Goal: Use online tool/utility: Utilize a website feature to perform a specific function

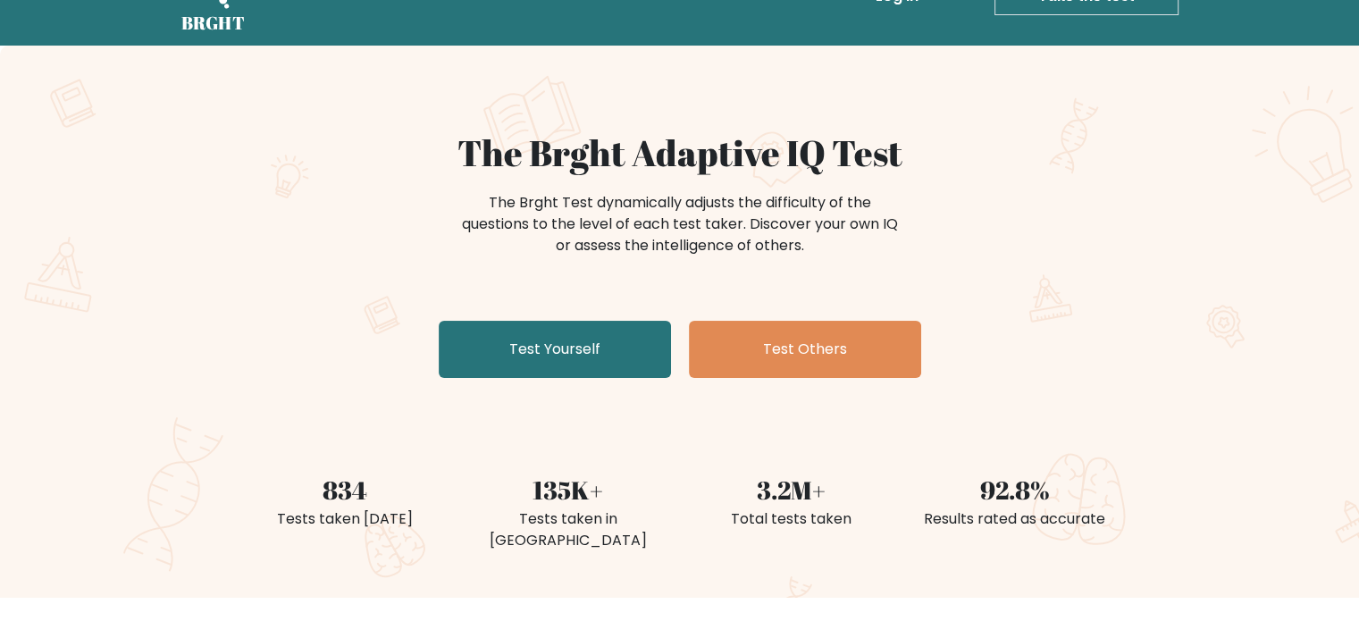
scroll to position [54, 0]
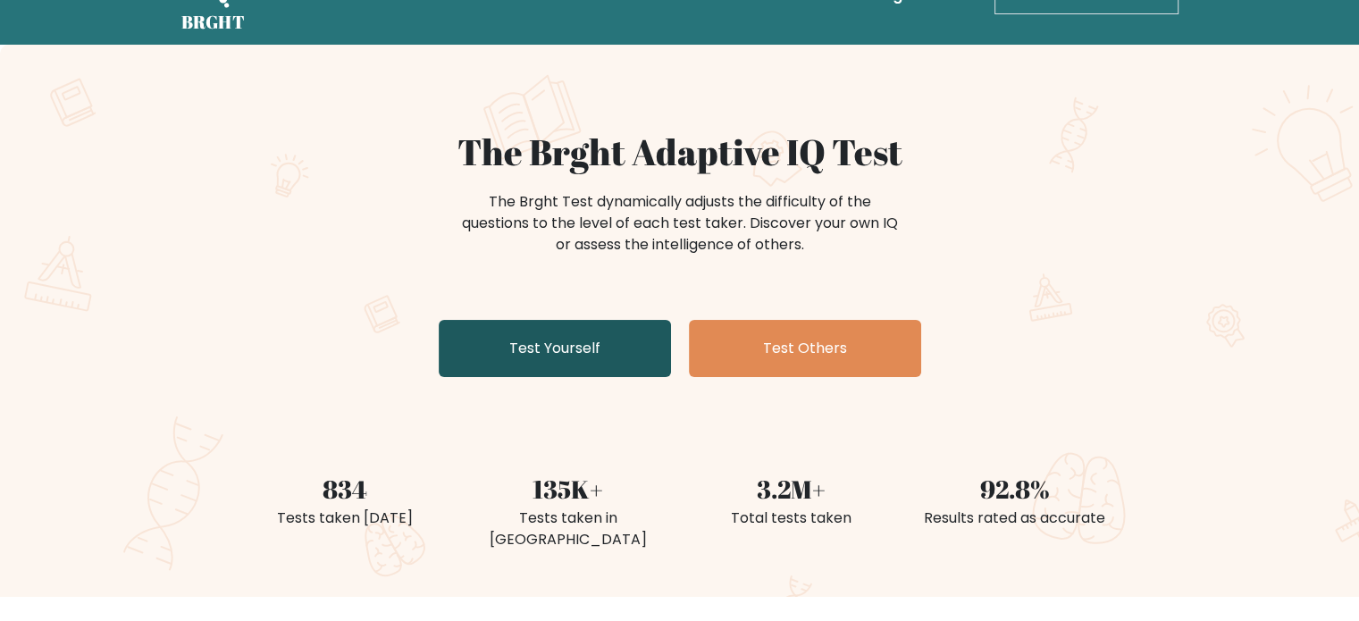
click at [636, 346] on link "Test Yourself" at bounding box center [555, 348] width 232 height 57
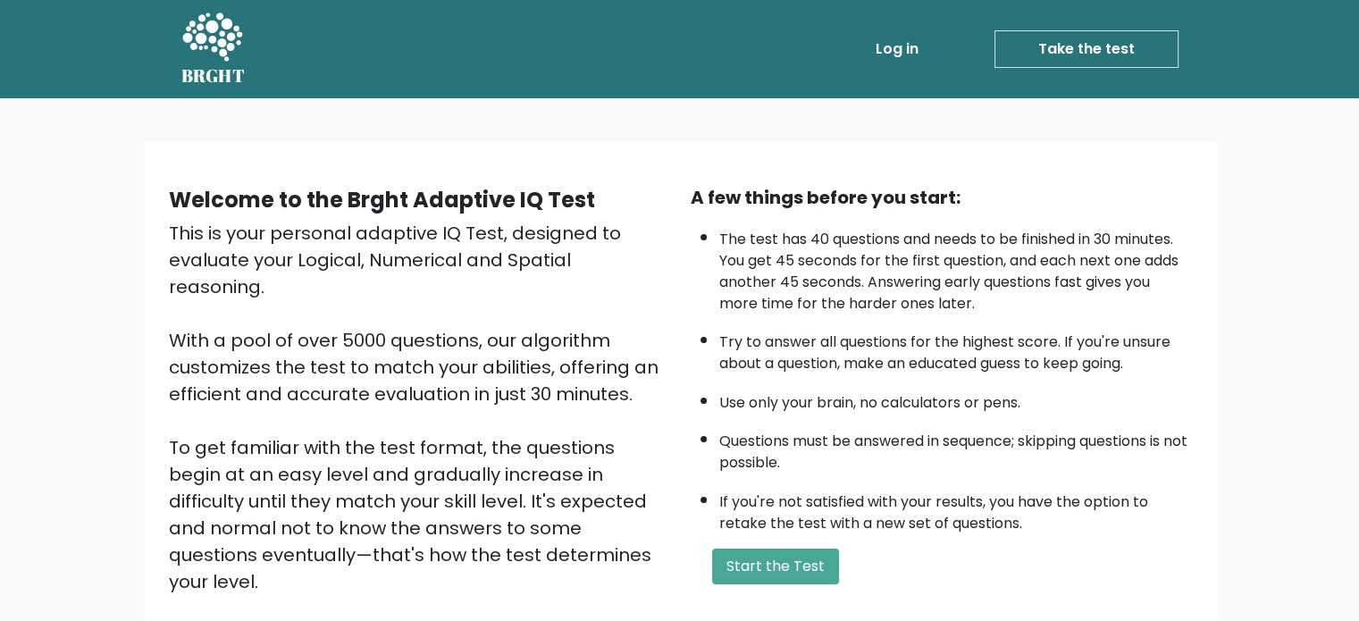
scroll to position [197, 0]
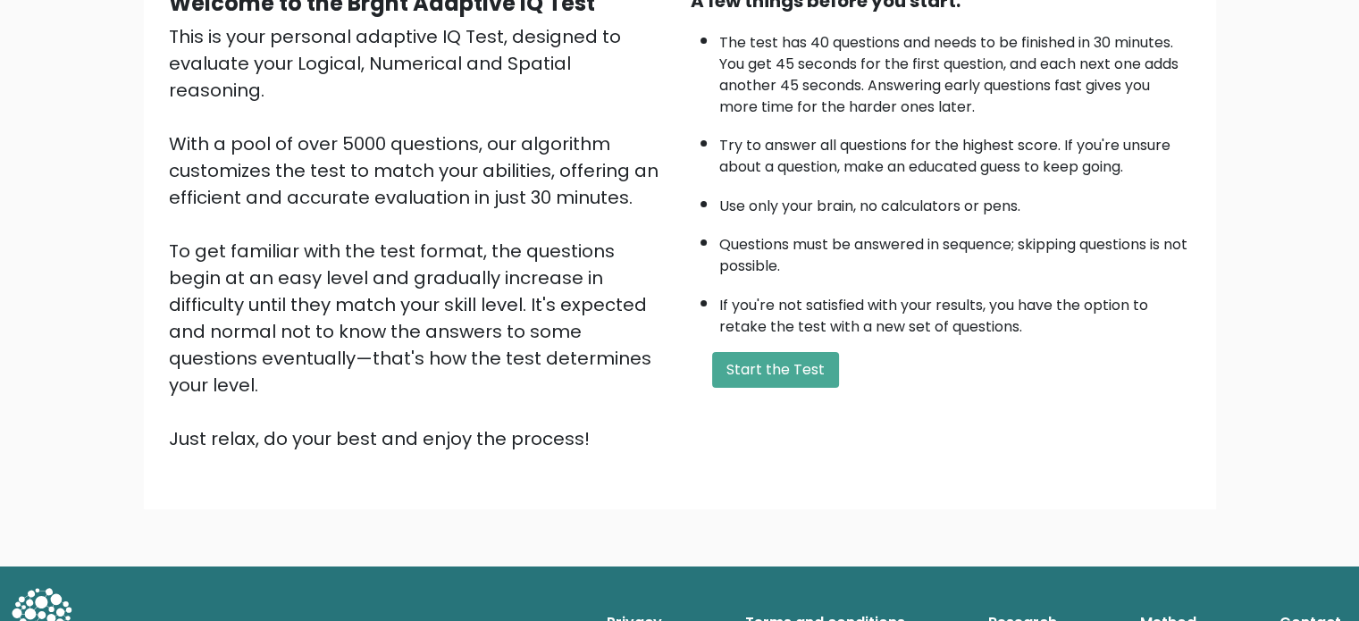
click at [765, 385] on div "A few things before you start: The test has 40 questions and needs to be finish…" at bounding box center [941, 219] width 522 height 465
click at [768, 360] on button "Start the Test" at bounding box center [775, 370] width 127 height 36
drag, startPoint x: 768, startPoint y: 360, endPoint x: 60, endPoint y: 132, distance: 744.2
click at [60, 132] on div "Welcome to the Brght Adaptive IQ Test This is your personal adaptive IQ Test, d…" at bounding box center [679, 234] width 1359 height 665
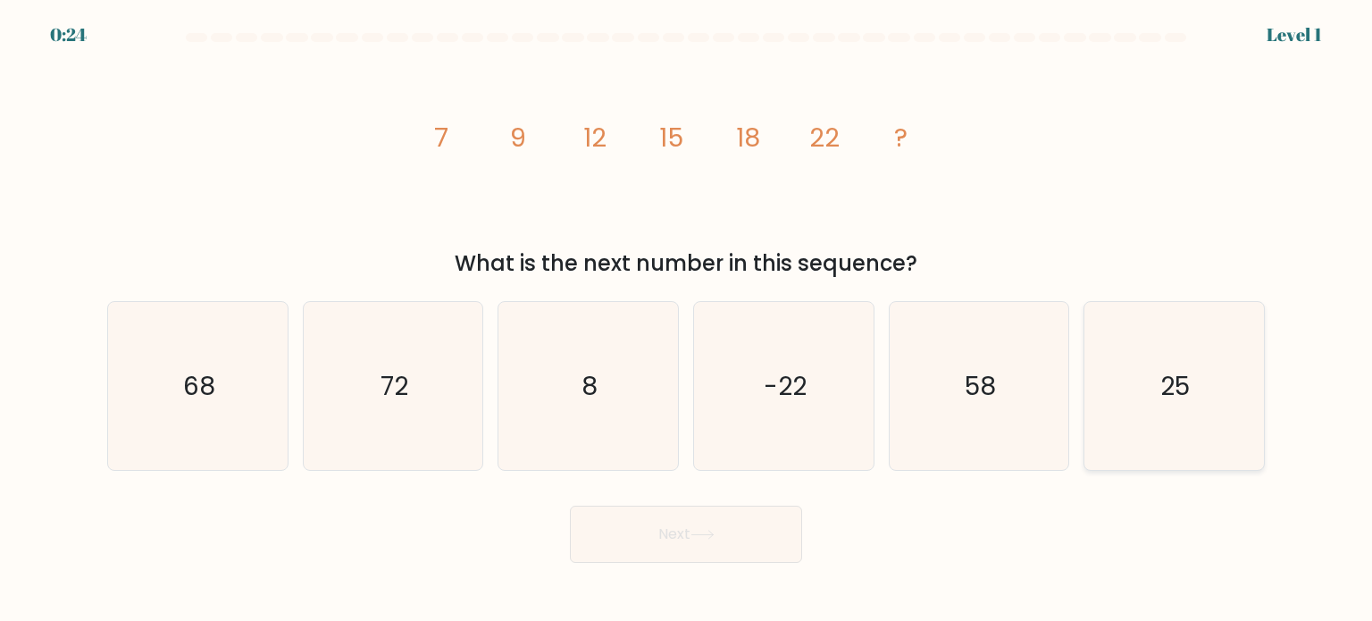
click at [1138, 396] on icon "25" at bounding box center [1174, 386] width 168 height 168
click at [687, 320] on input "f. 25" at bounding box center [686, 315] width 1 height 9
radio input "true"
click at [742, 530] on button "Next" at bounding box center [686, 534] width 232 height 57
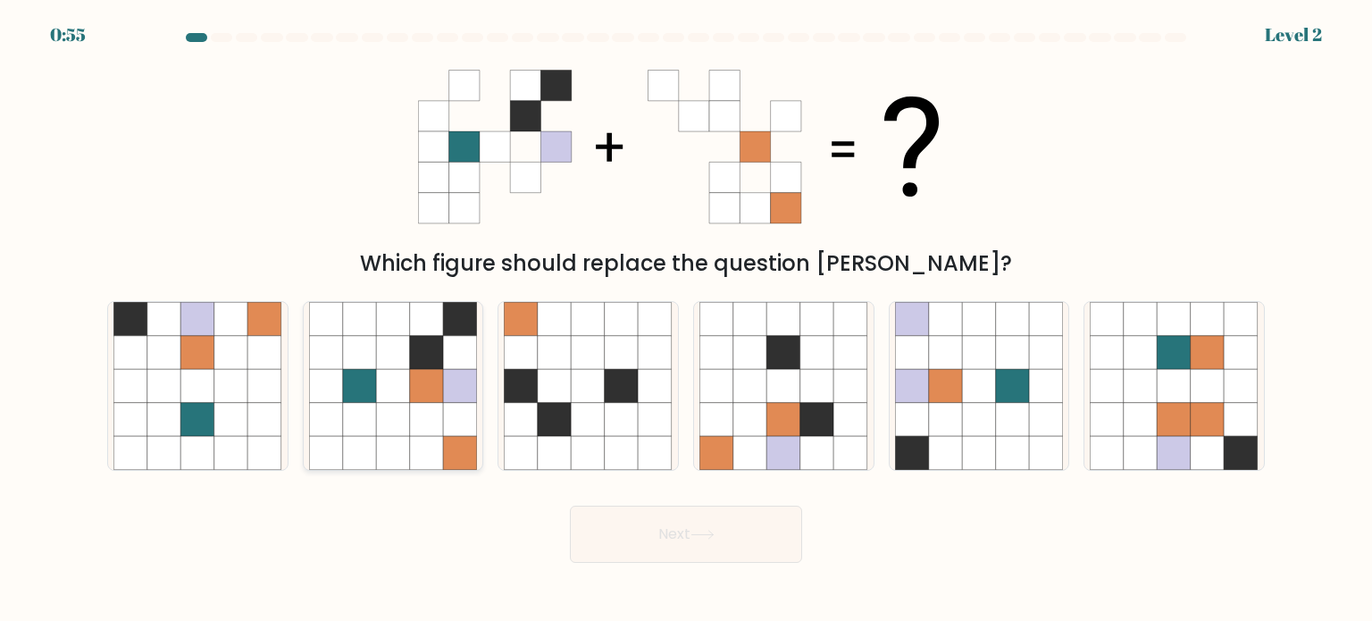
click at [436, 365] on icon at bounding box center [427, 352] width 34 height 34
click at [686, 320] on input "b." at bounding box center [686, 315] width 1 height 9
radio input "true"
click at [730, 523] on button "Next" at bounding box center [686, 534] width 232 height 57
